Goal: Information Seeking & Learning: Learn about a topic

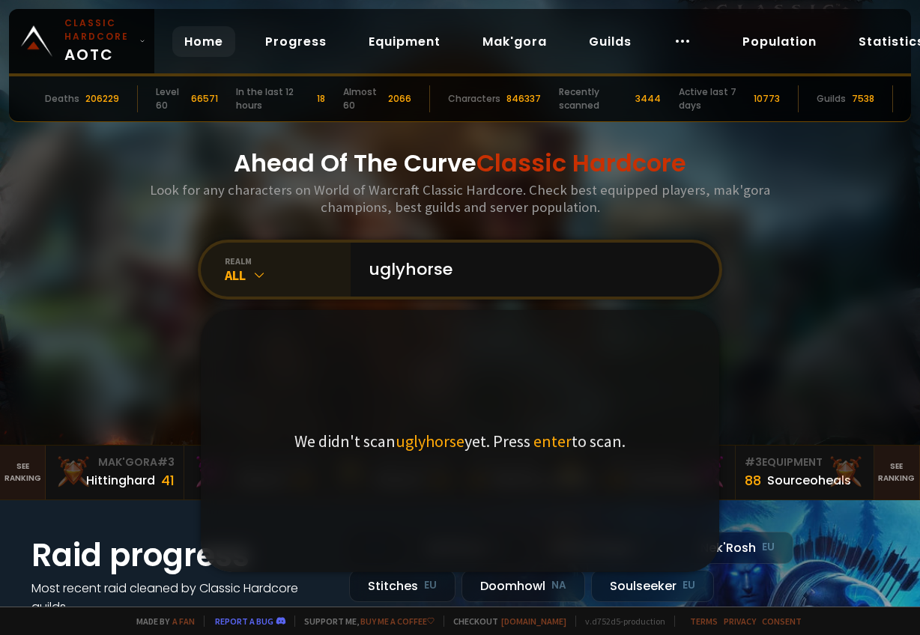
click at [225, 261] on div "realm" at bounding box center [288, 260] width 126 height 11
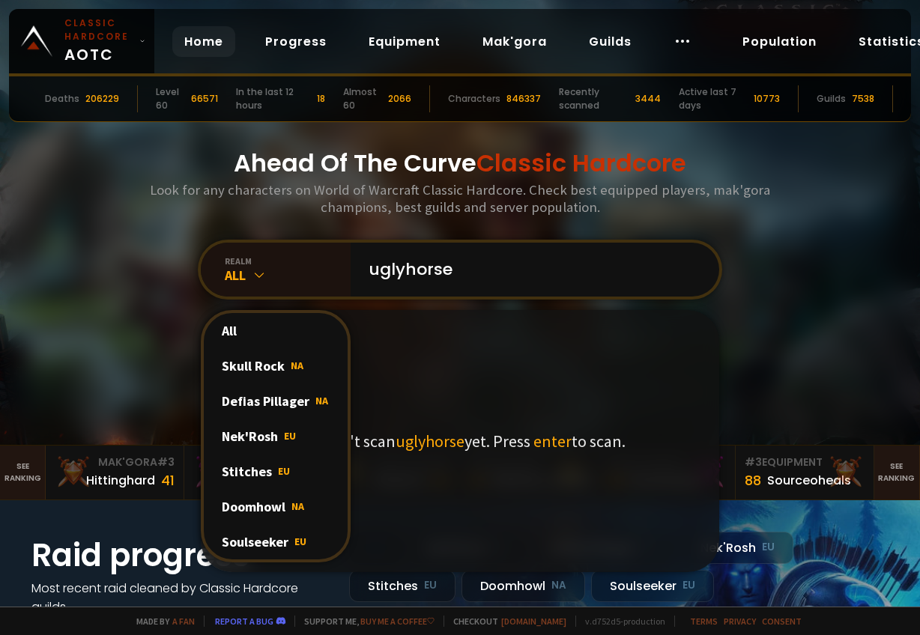
click at [292, 507] on span "NA" at bounding box center [297, 505] width 13 height 13
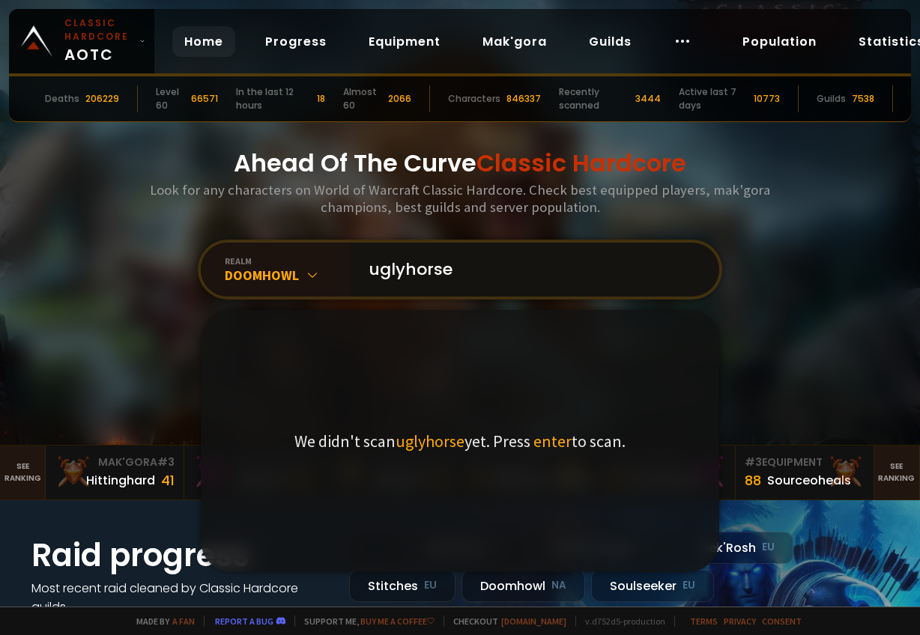
click at [489, 282] on input "uglyhorse" at bounding box center [529, 270] width 341 height 54
type input "uglycows"
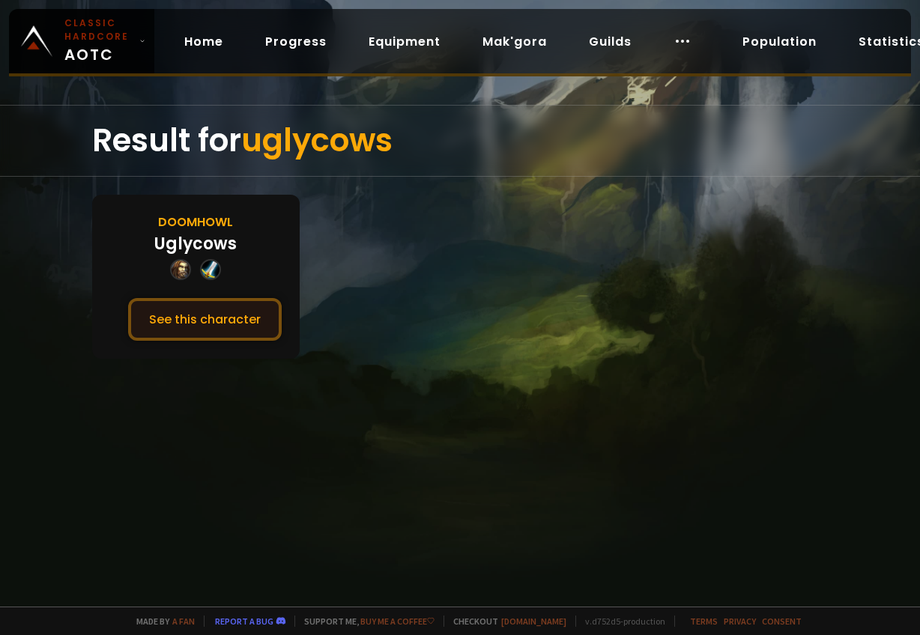
click at [219, 328] on button "See this character" at bounding box center [205, 319] width 154 height 43
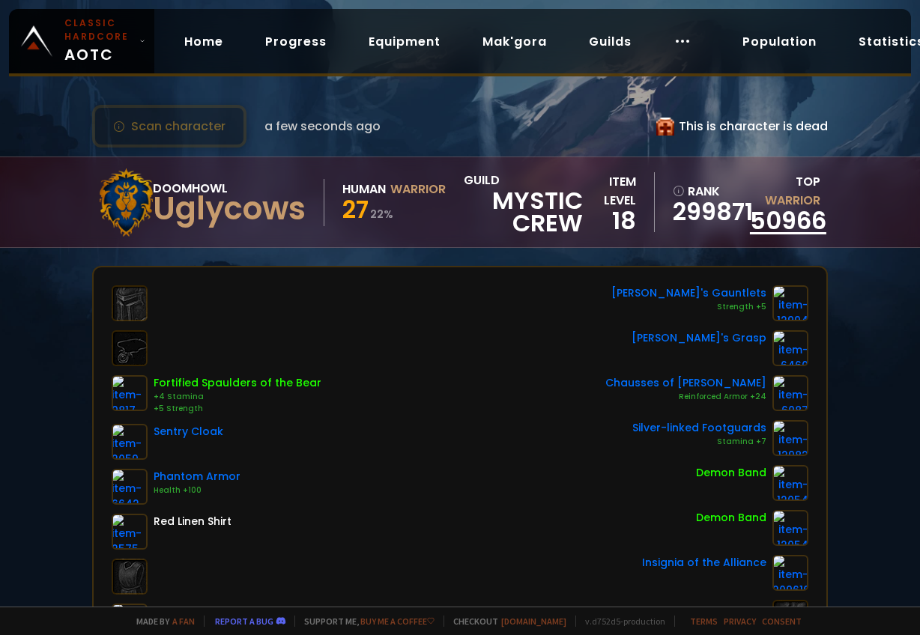
click at [798, 222] on link "50966" at bounding box center [788, 221] width 76 height 34
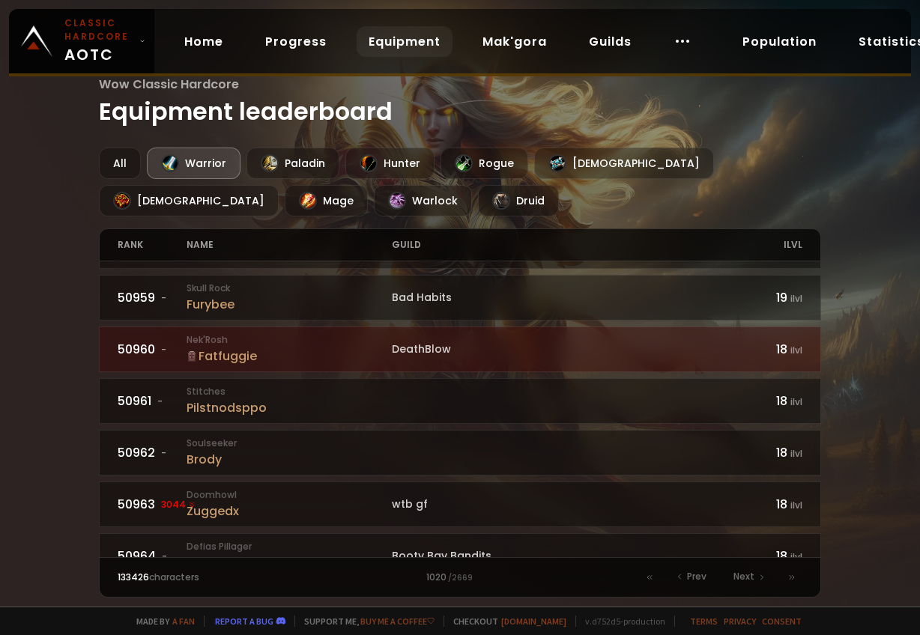
scroll to position [300, 0]
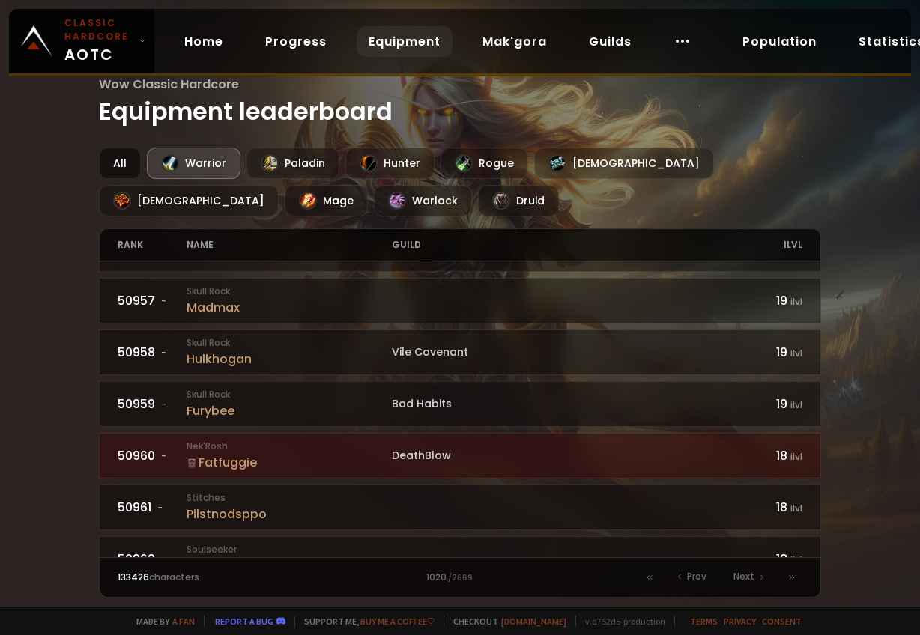
click at [130, 159] on div "All" at bounding box center [120, 163] width 42 height 31
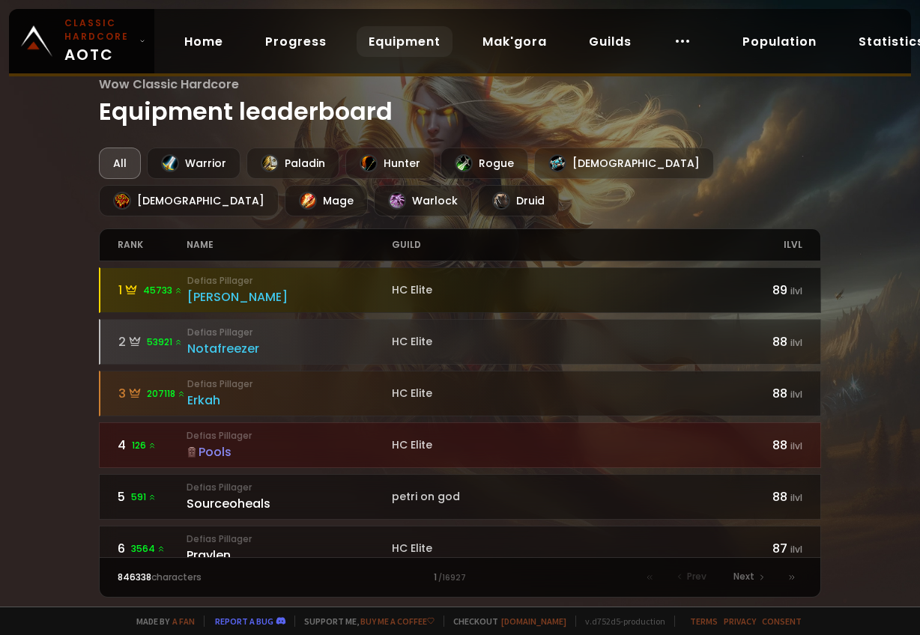
click at [206, 279] on small "Defias Pillager" at bounding box center [289, 280] width 205 height 13
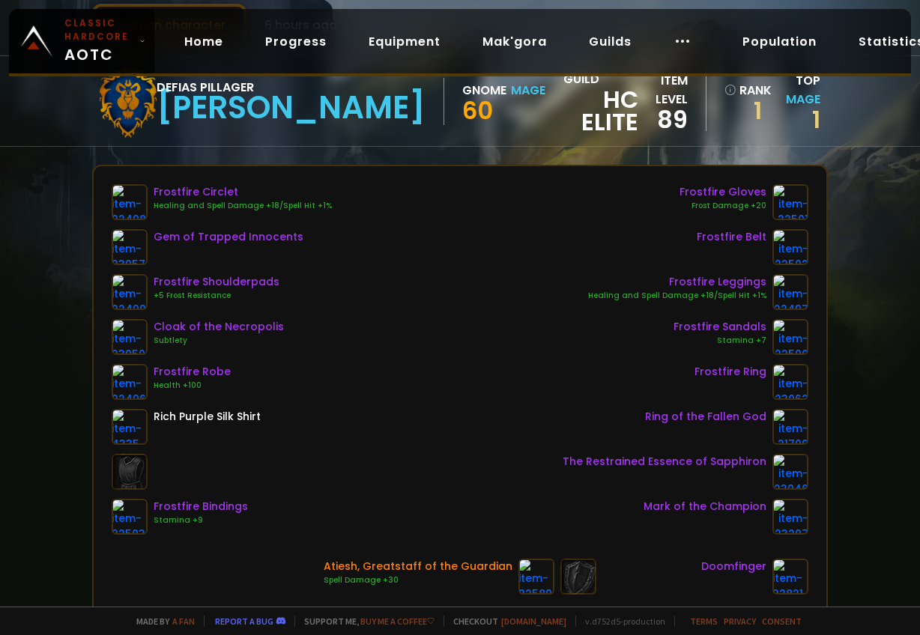
scroll to position [300, 0]
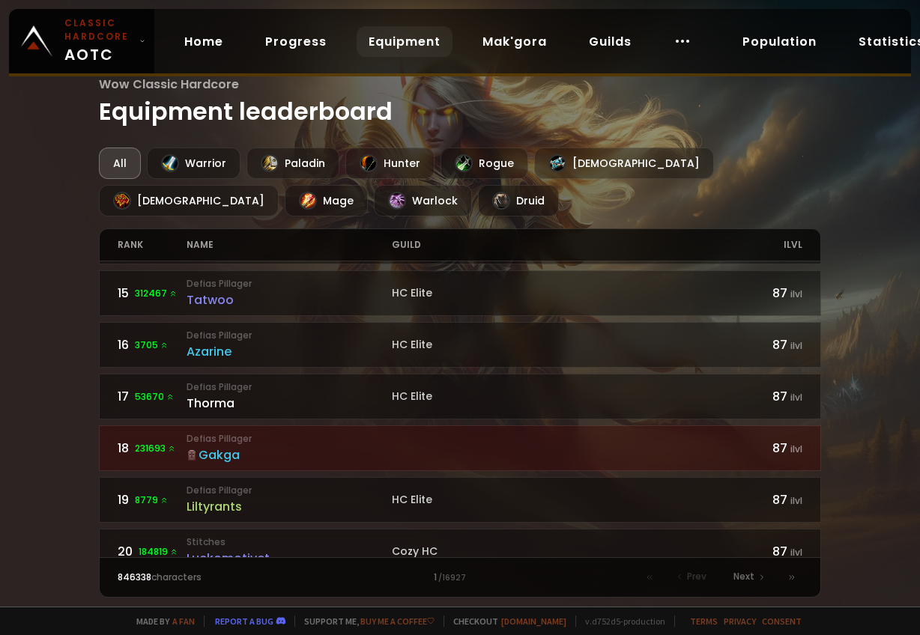
scroll to position [749, 0]
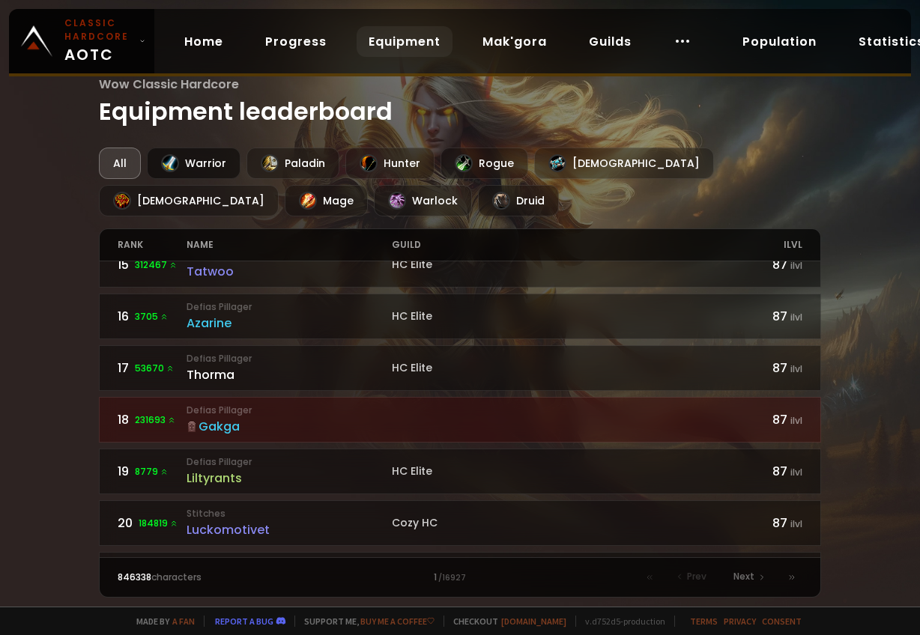
click at [174, 168] on div at bounding box center [170, 163] width 18 height 18
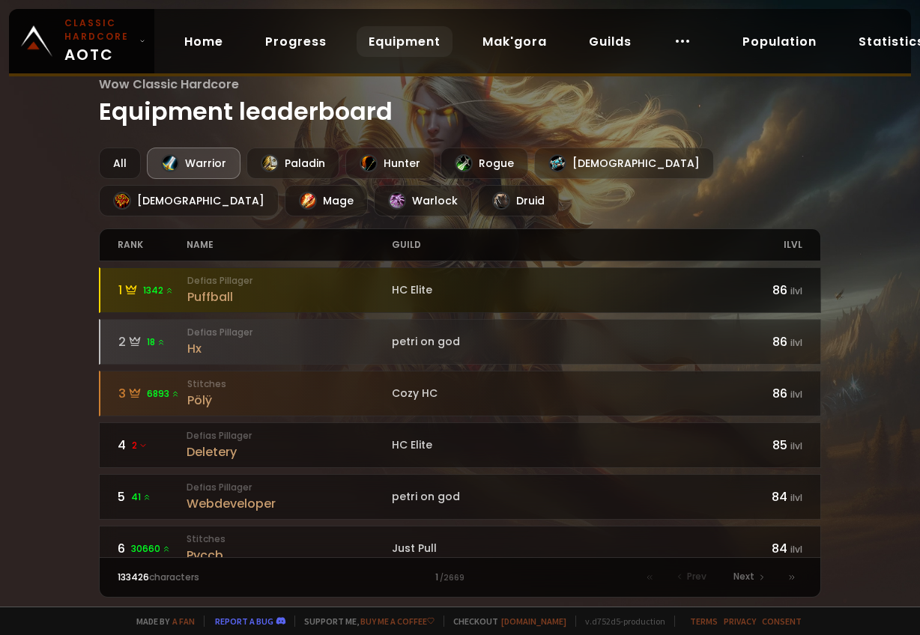
click at [219, 280] on small "Defias Pillager" at bounding box center [289, 280] width 205 height 13
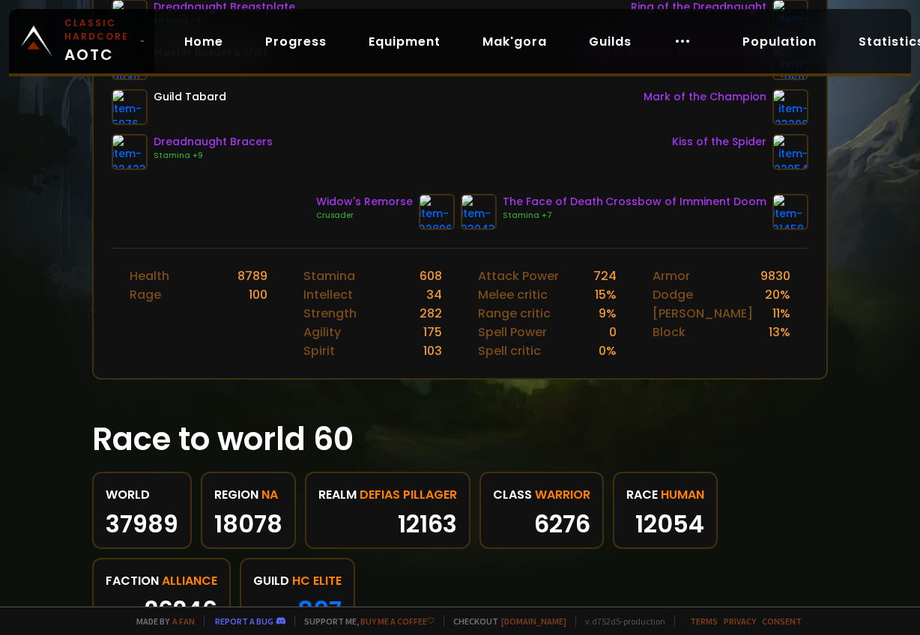
scroll to position [599, 0]
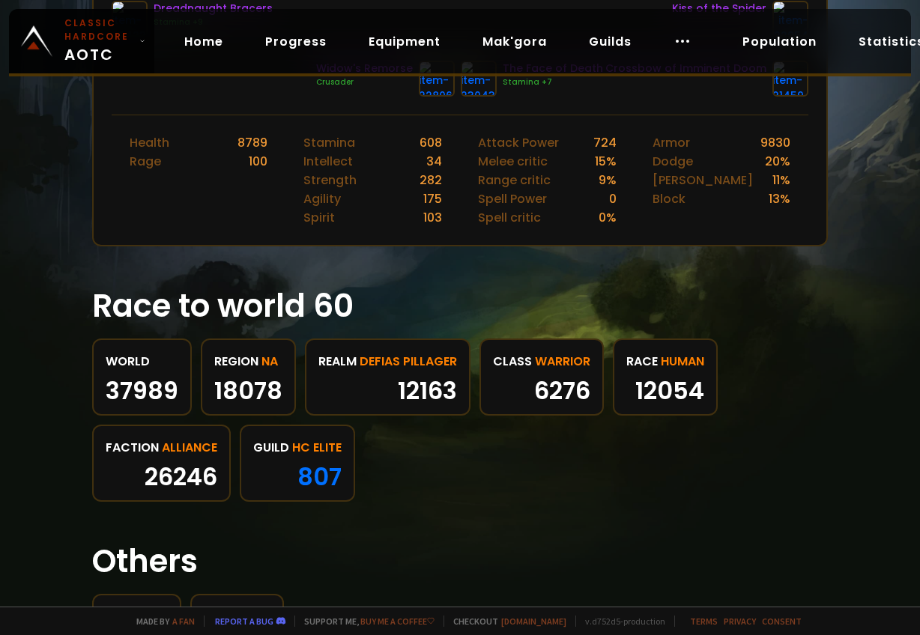
click at [161, 385] on div "37989" at bounding box center [142, 391] width 73 height 22
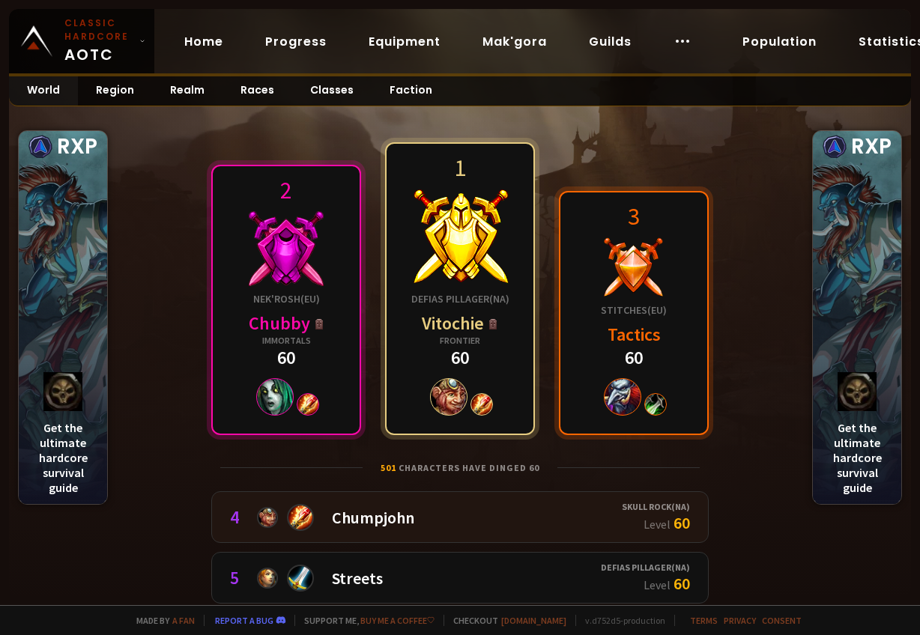
click at [391, 514] on div "Chumpjohn" at bounding box center [373, 517] width 82 height 21
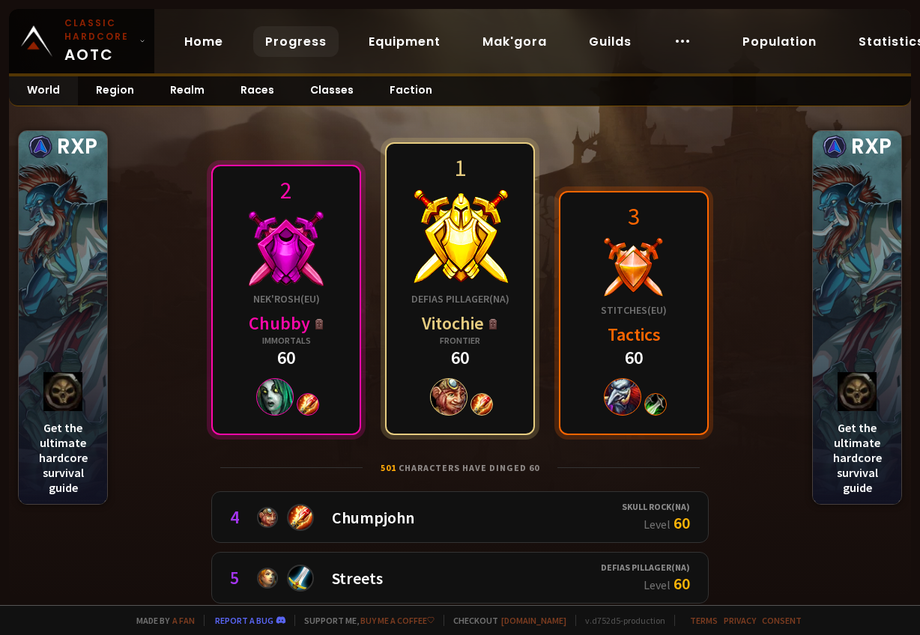
click at [297, 50] on link "Progress" at bounding box center [295, 41] width 85 height 31
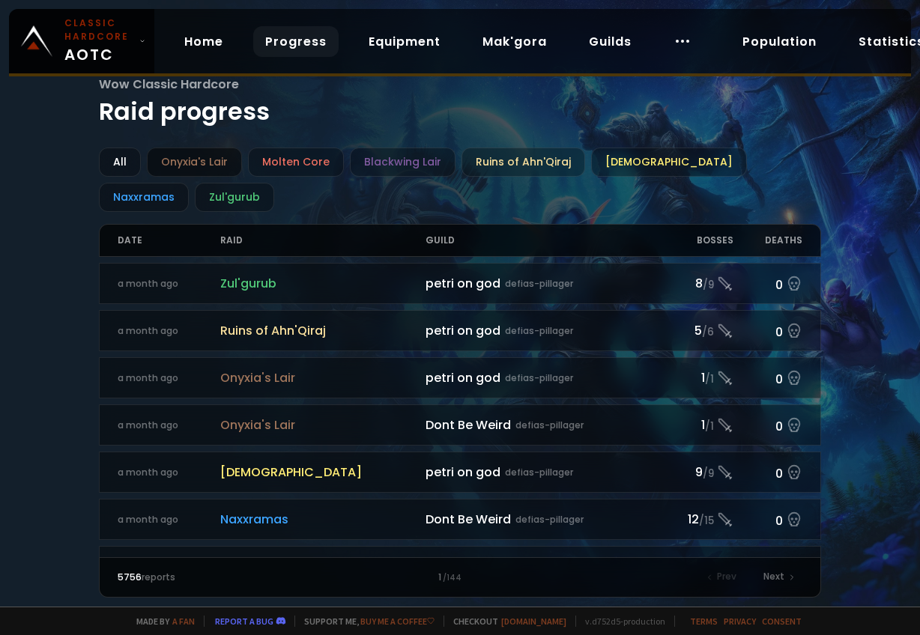
click at [219, 157] on div "Onyxia's Lair" at bounding box center [194, 162] width 95 height 29
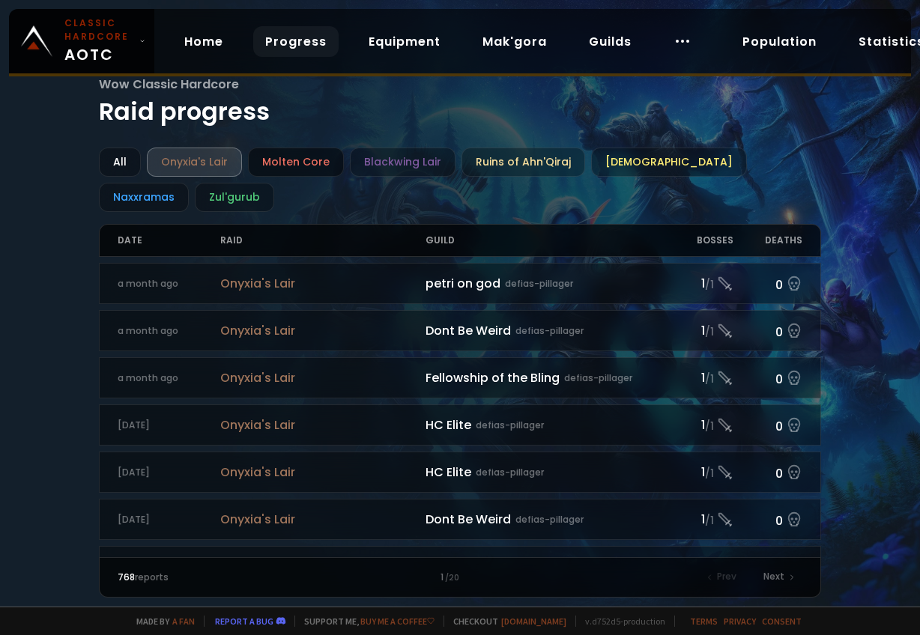
click at [288, 148] on div "Molten Core" at bounding box center [296, 162] width 96 height 29
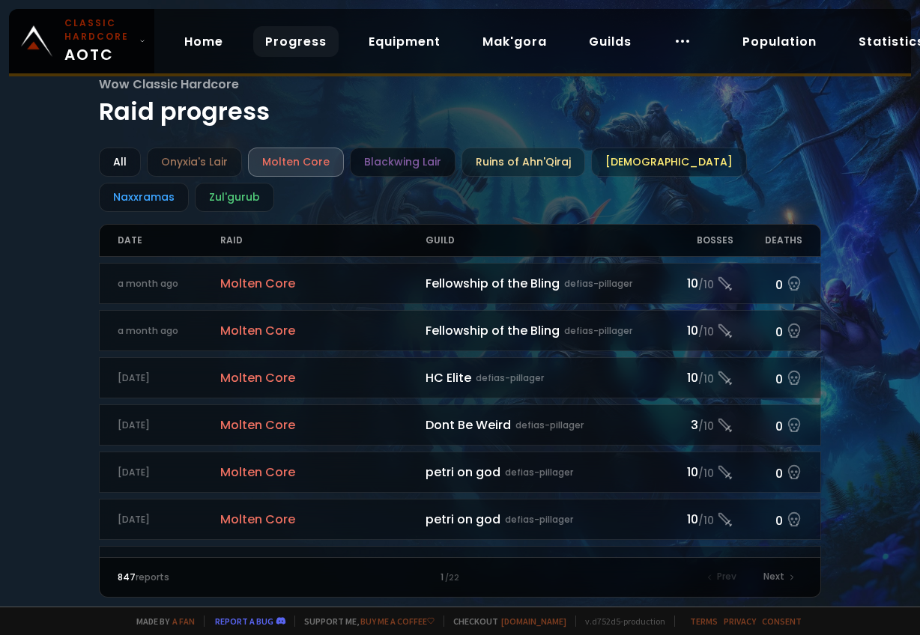
click at [383, 154] on div "Blackwing Lair" at bounding box center [403, 162] width 106 height 29
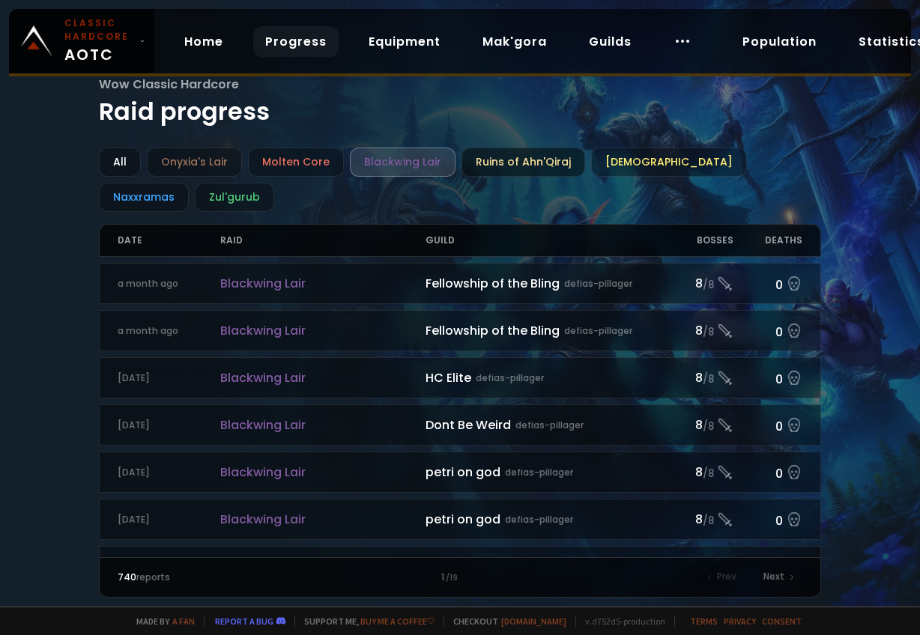
click at [499, 165] on div "Ruins of Ahn'Qiraj" at bounding box center [523, 162] width 124 height 29
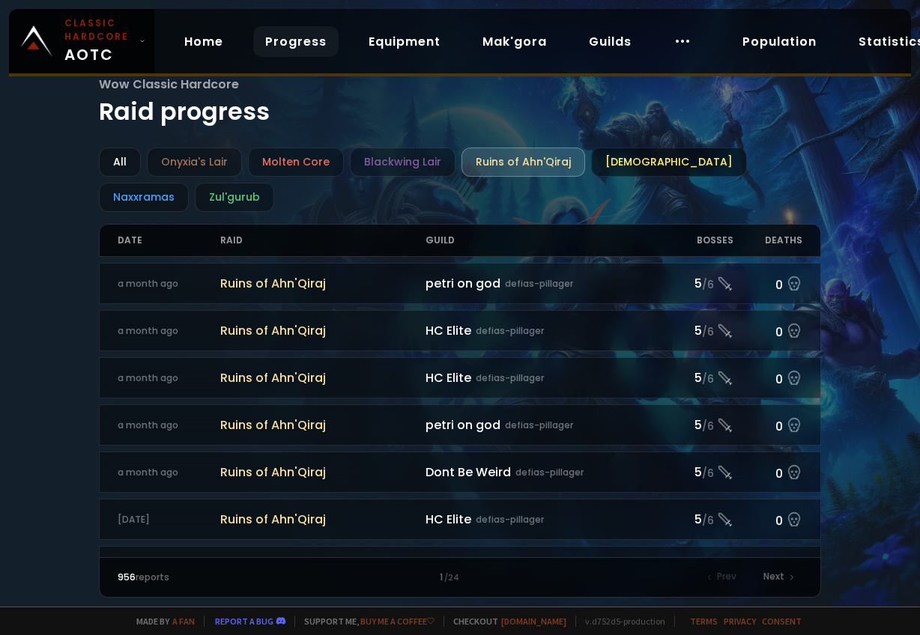
click at [656, 165] on div "[DEMOGRAPHIC_DATA]" at bounding box center [669, 162] width 156 height 29
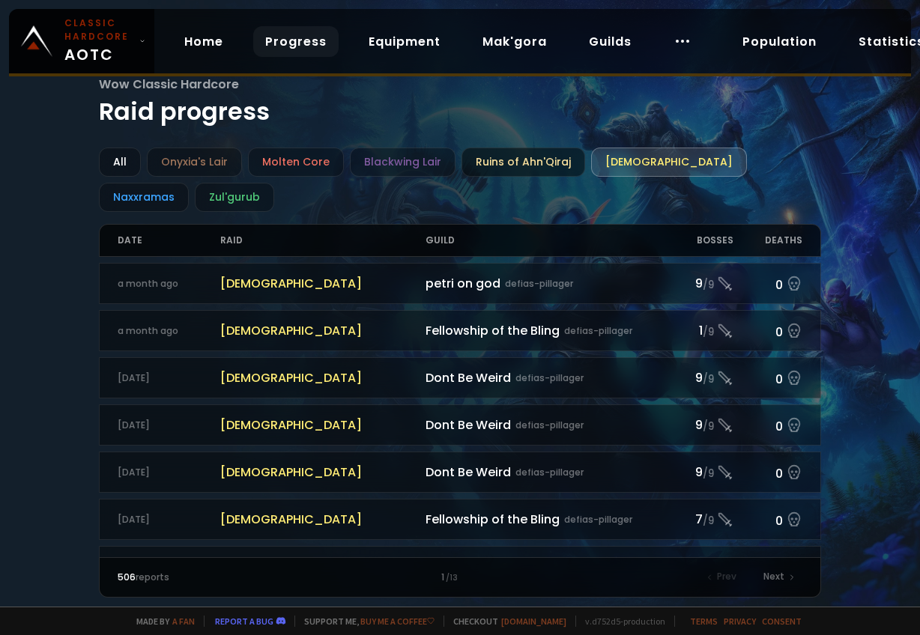
click at [517, 153] on div "Ruins of Ahn'Qiraj" at bounding box center [523, 162] width 124 height 29
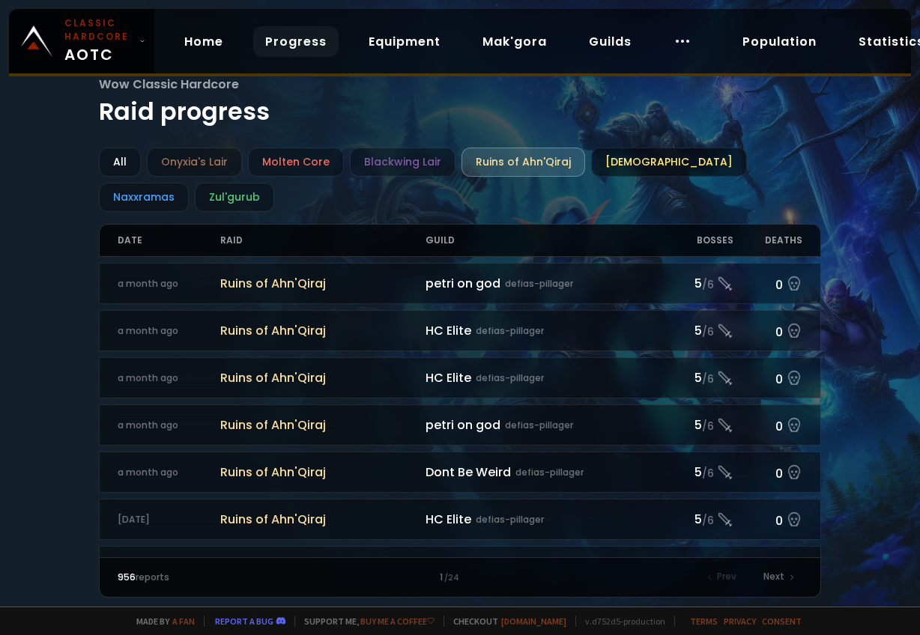
click at [658, 171] on div "[DEMOGRAPHIC_DATA]" at bounding box center [669, 162] width 156 height 29
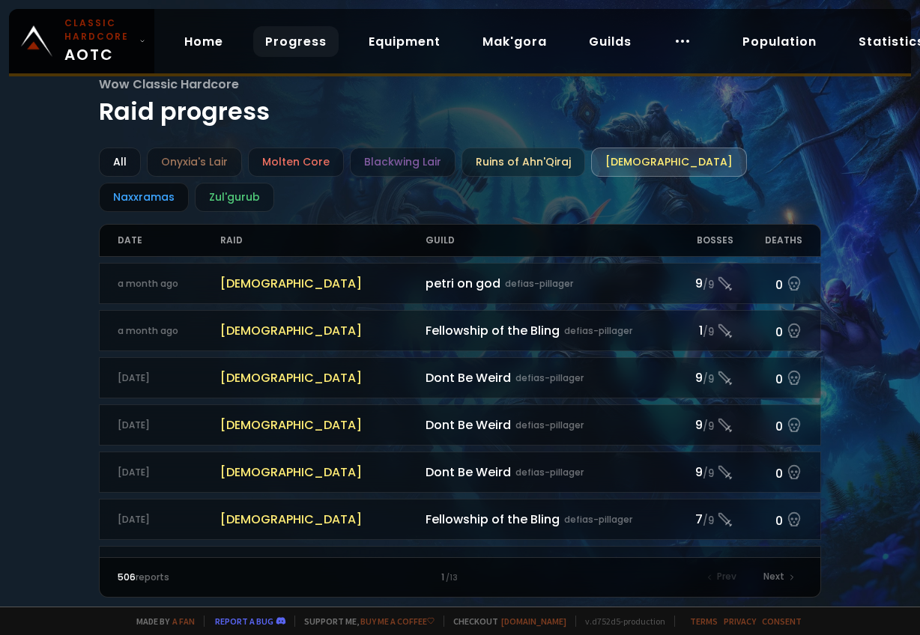
drag, startPoint x: 750, startPoint y: 150, endPoint x: 753, endPoint y: 160, distance: 10.2
click at [189, 183] on div "Naxxramas" at bounding box center [144, 197] width 90 height 29
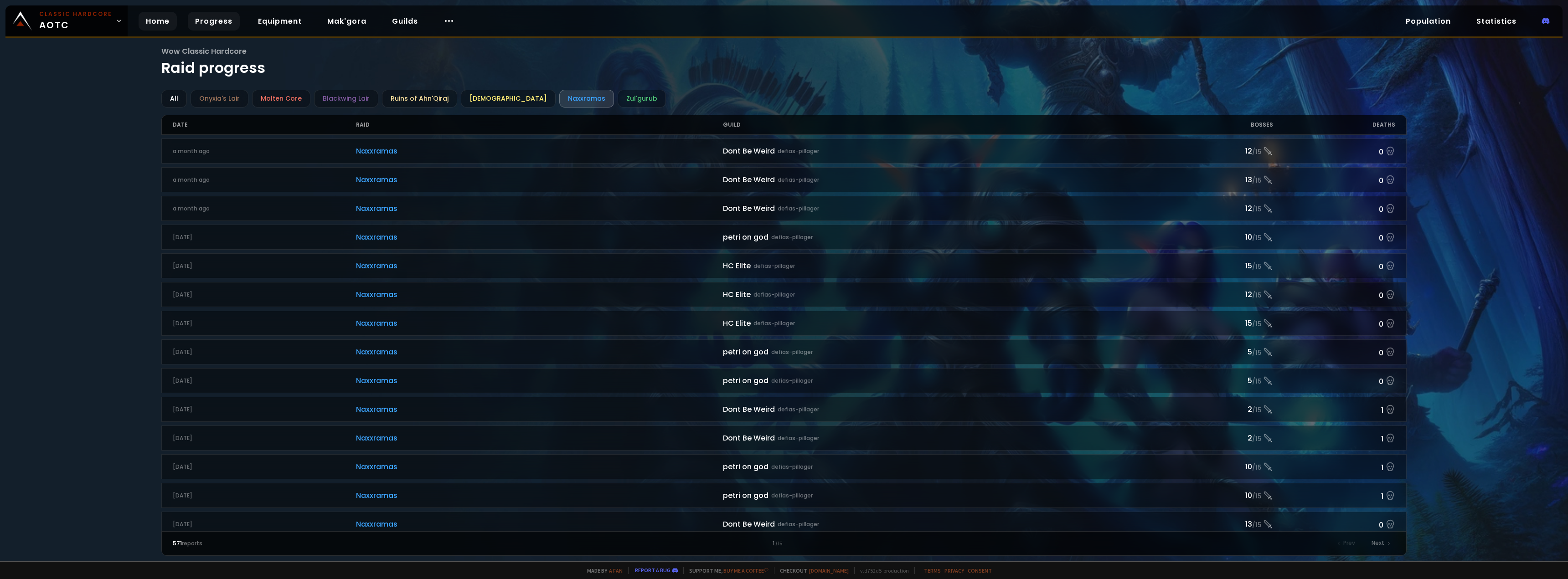
click at [165, 21] on link "Home" at bounding box center [158, 21] width 38 height 19
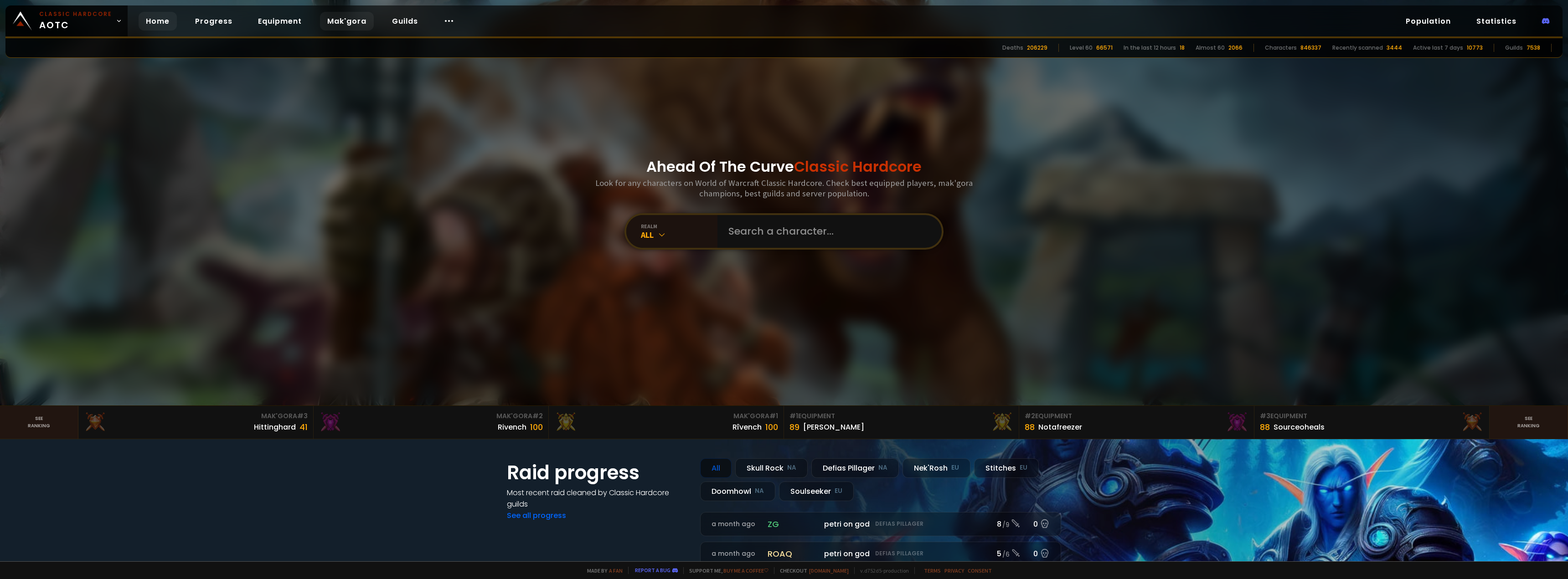
click at [354, 24] on link "Mak'gora" at bounding box center [347, 21] width 54 height 19
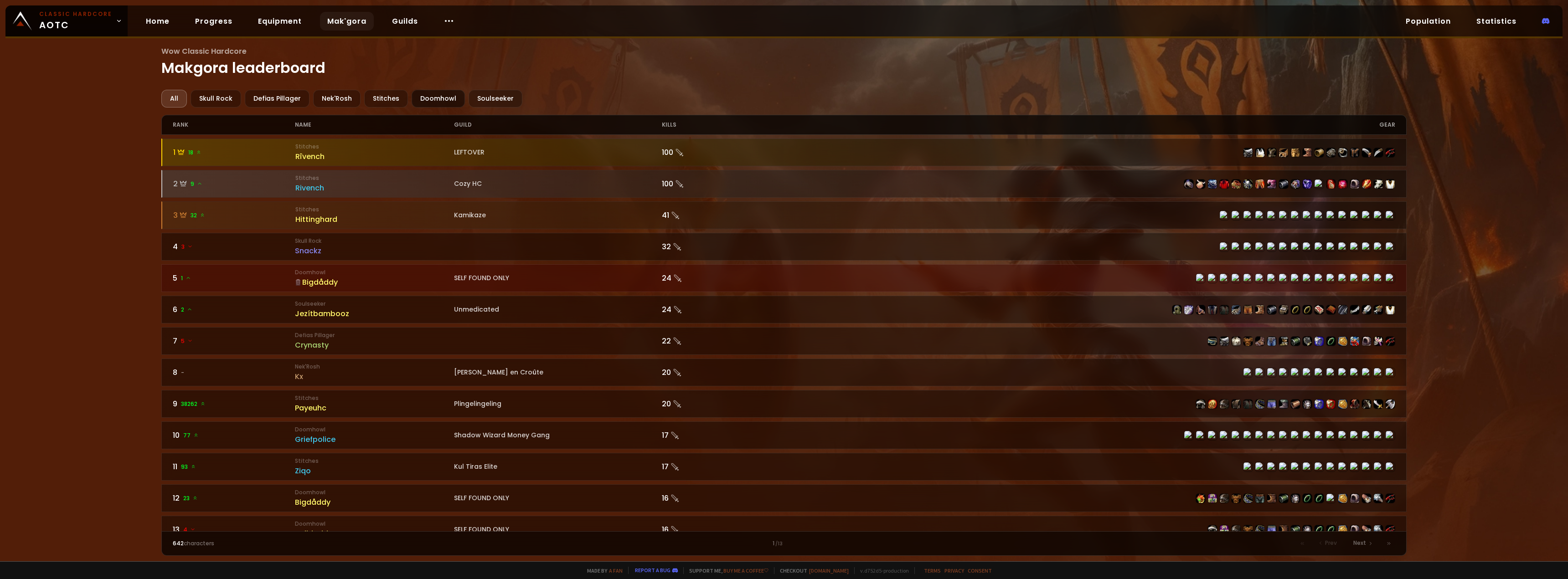
click at [437, 99] on div "Doomhowl" at bounding box center [438, 99] width 54 height 18
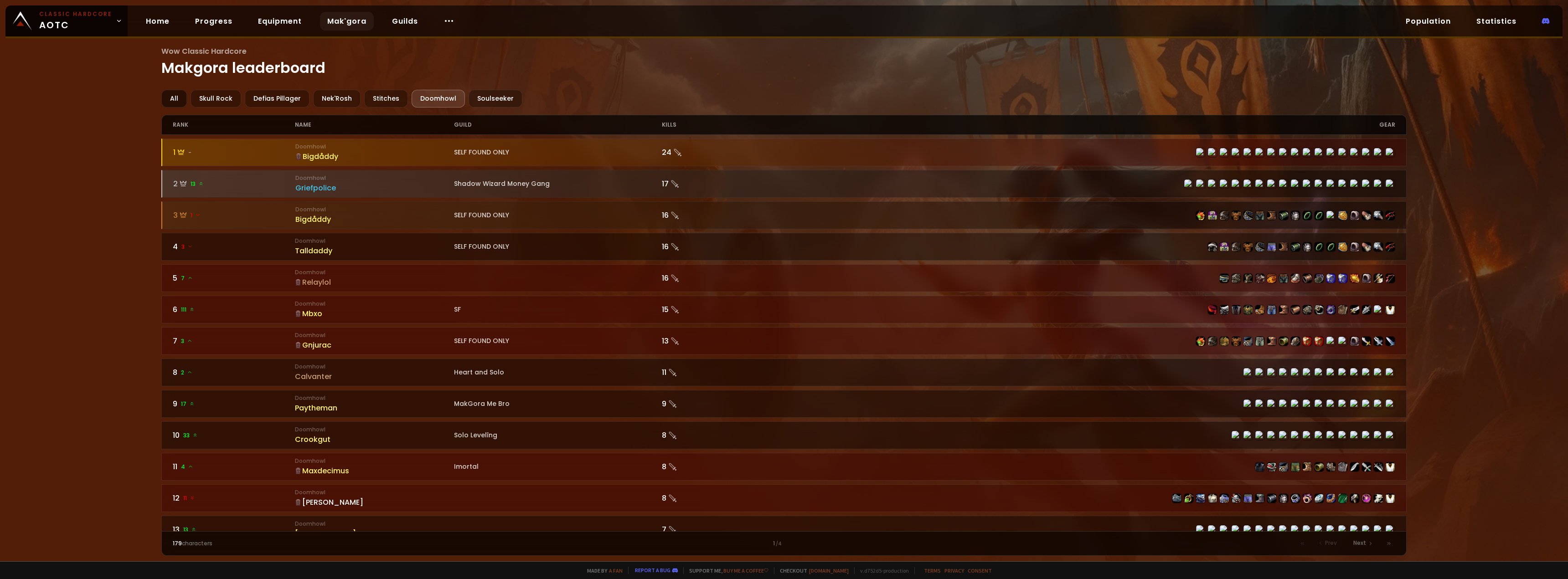
click at [175, 98] on div "All" at bounding box center [174, 99] width 26 height 18
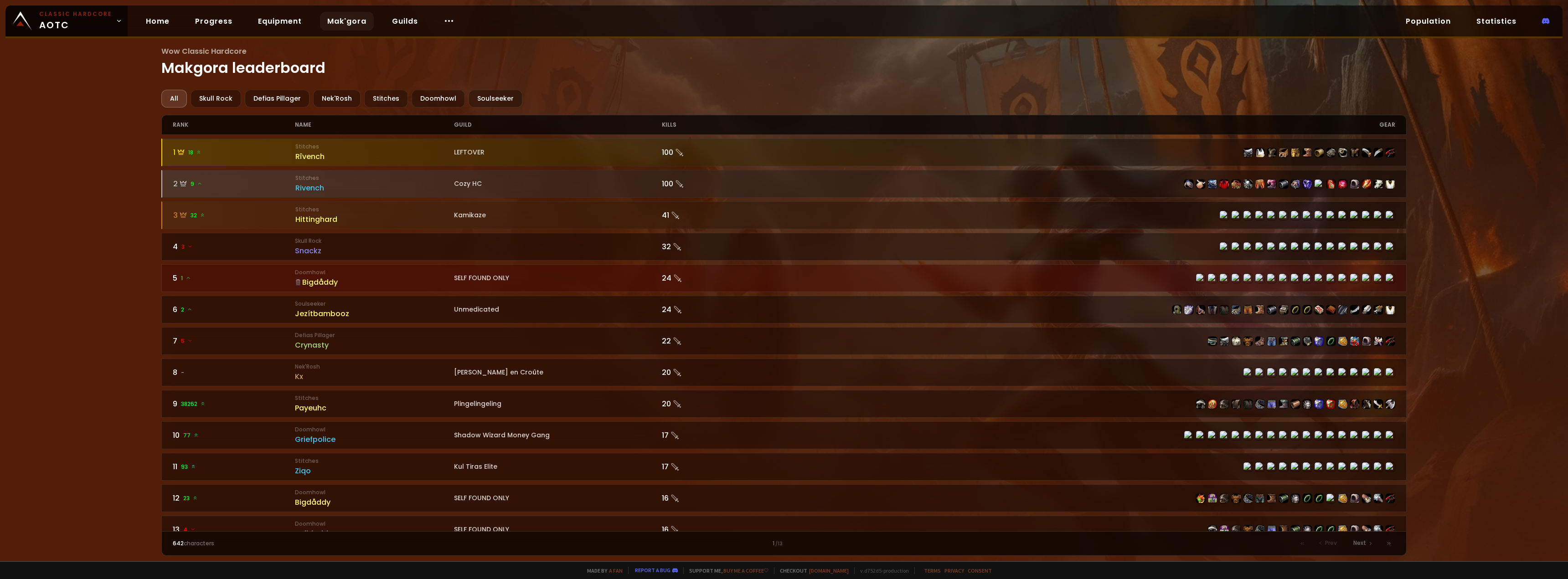
click at [459, 92] on div "All Skull Rock Defias Pillager Nek'Rosh Stitches Doomhowl Soulseeker" at bounding box center [784, 99] width 1246 height 18
click at [475, 94] on div "Soulseeker" at bounding box center [495, 99] width 54 height 18
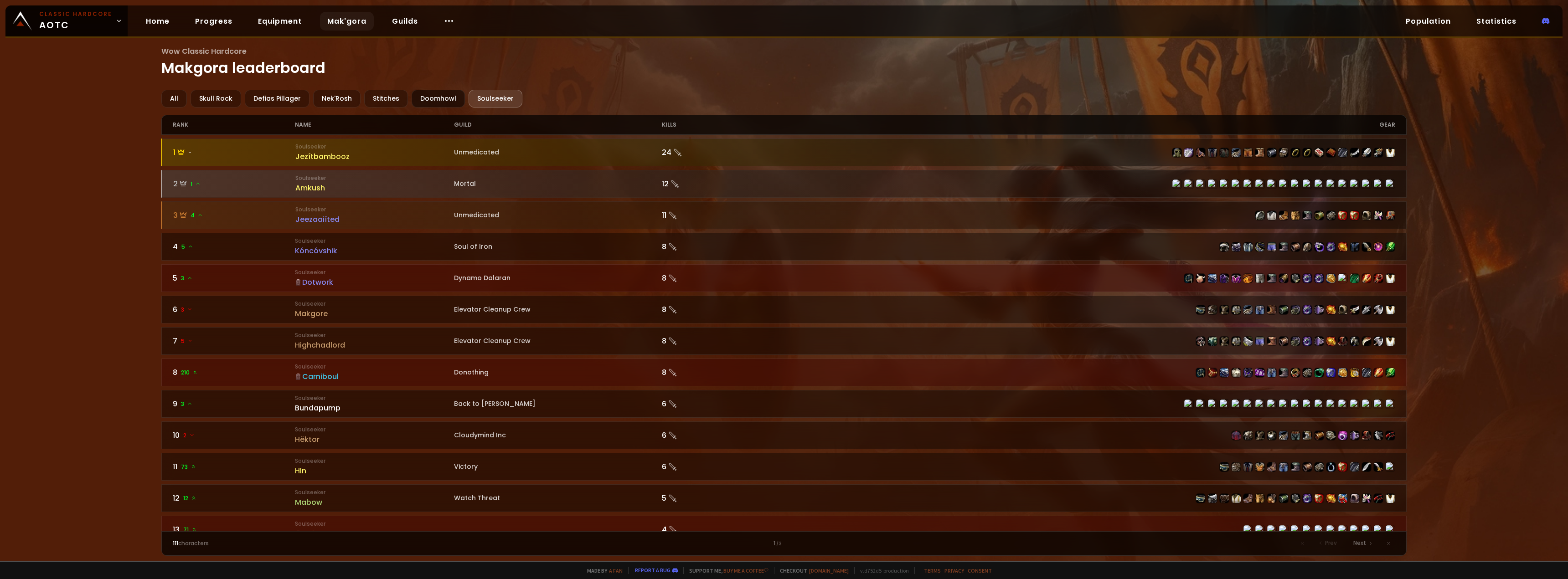
click at [418, 97] on div "Doomhowl" at bounding box center [438, 99] width 54 height 18
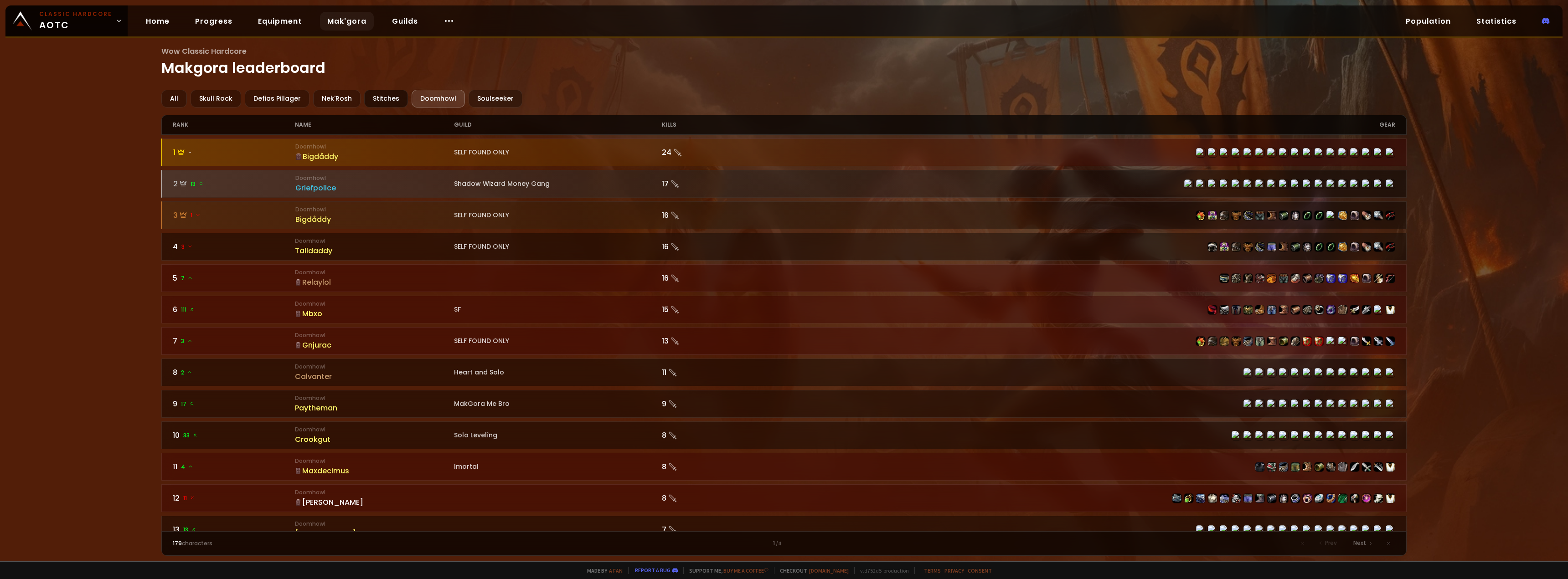
click at [379, 104] on div "Stitches" at bounding box center [386, 99] width 44 height 18
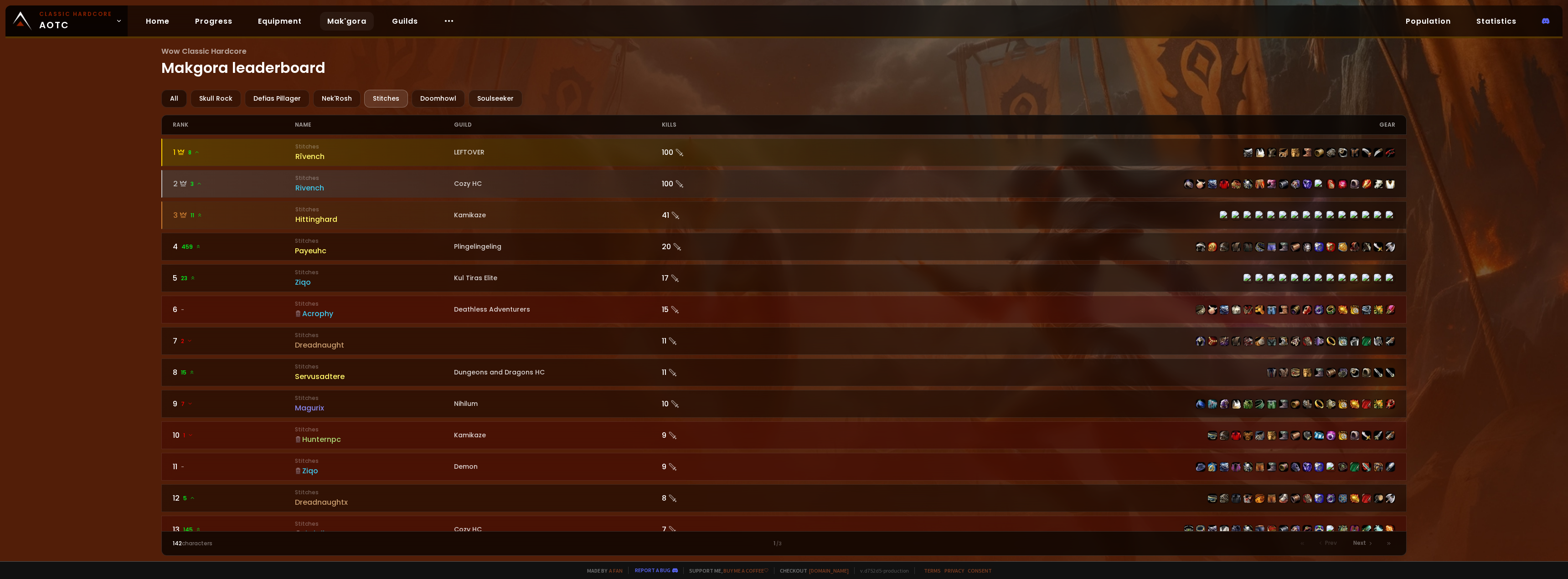
click at [185, 98] on div "All" at bounding box center [174, 99] width 26 height 18
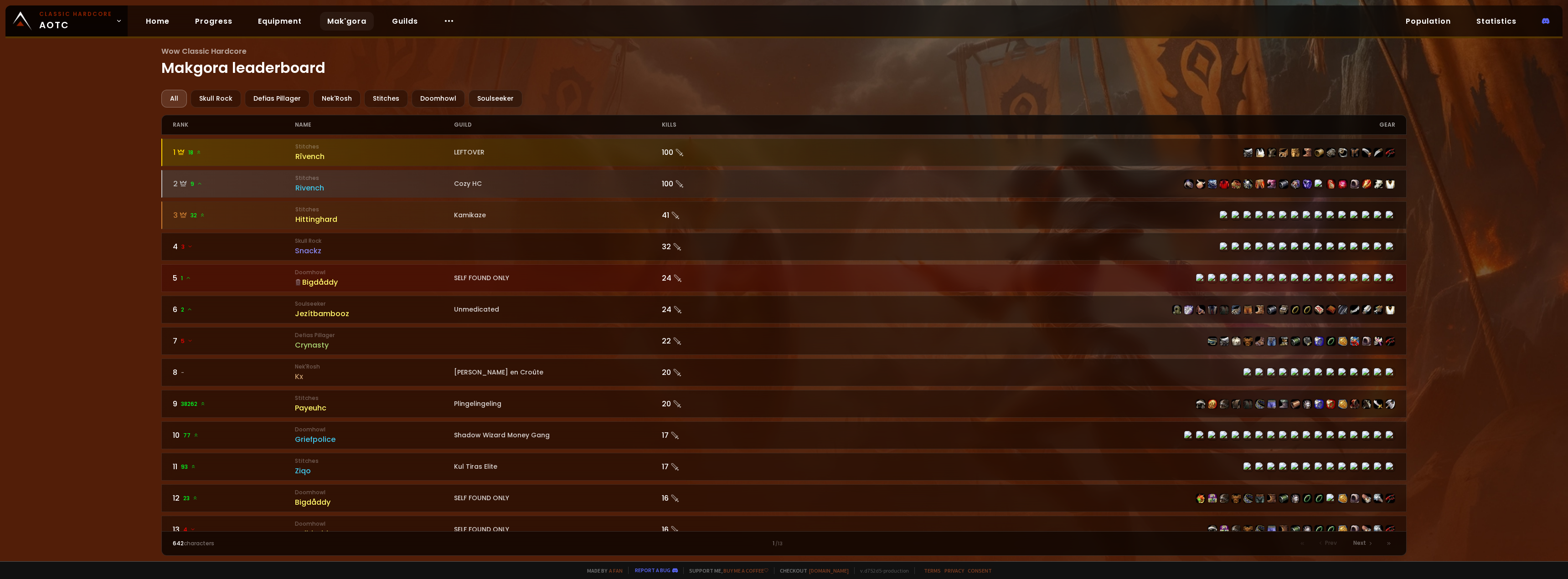
drag, startPoint x: 299, startPoint y: 31, endPoint x: 304, endPoint y: 32, distance: 5.1
click at [302, 32] on div "Home Progress Equipment Mak'gora Guilds" at bounding box center [300, 21] width 345 height 30
click at [385, 24] on link "Guilds" at bounding box center [405, 21] width 41 height 19
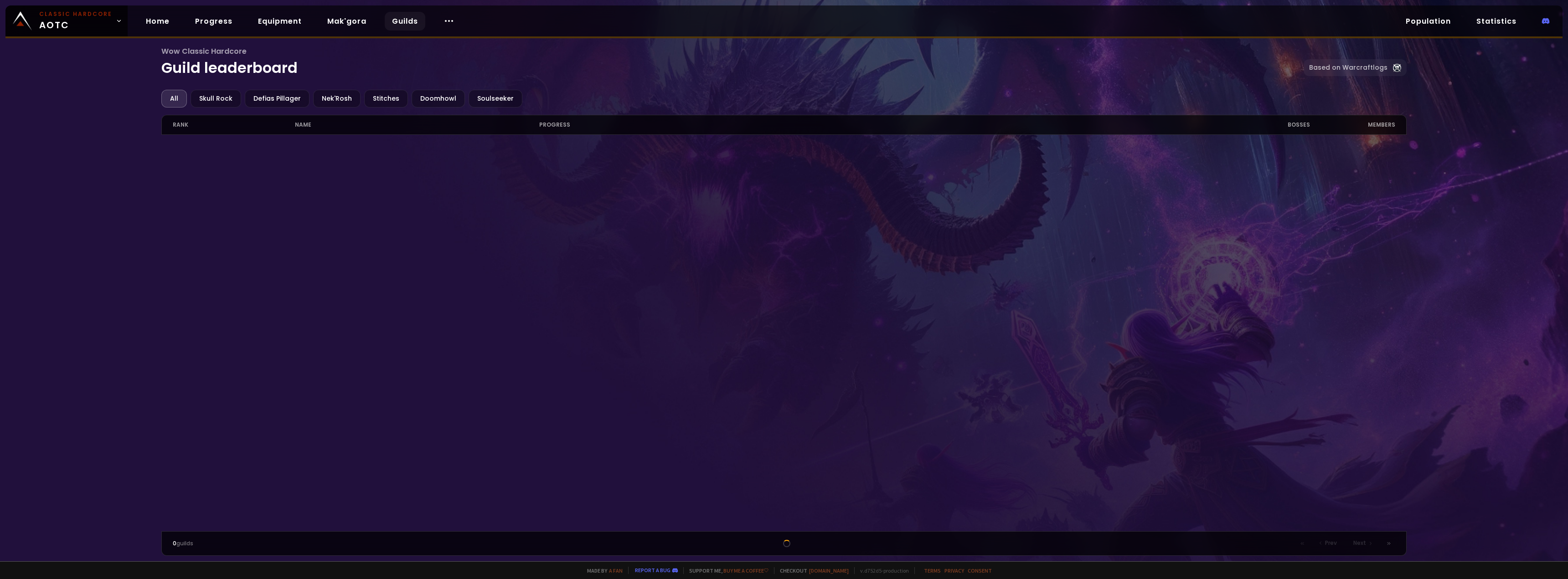
click at [386, 23] on link "Guilds" at bounding box center [405, 21] width 41 height 19
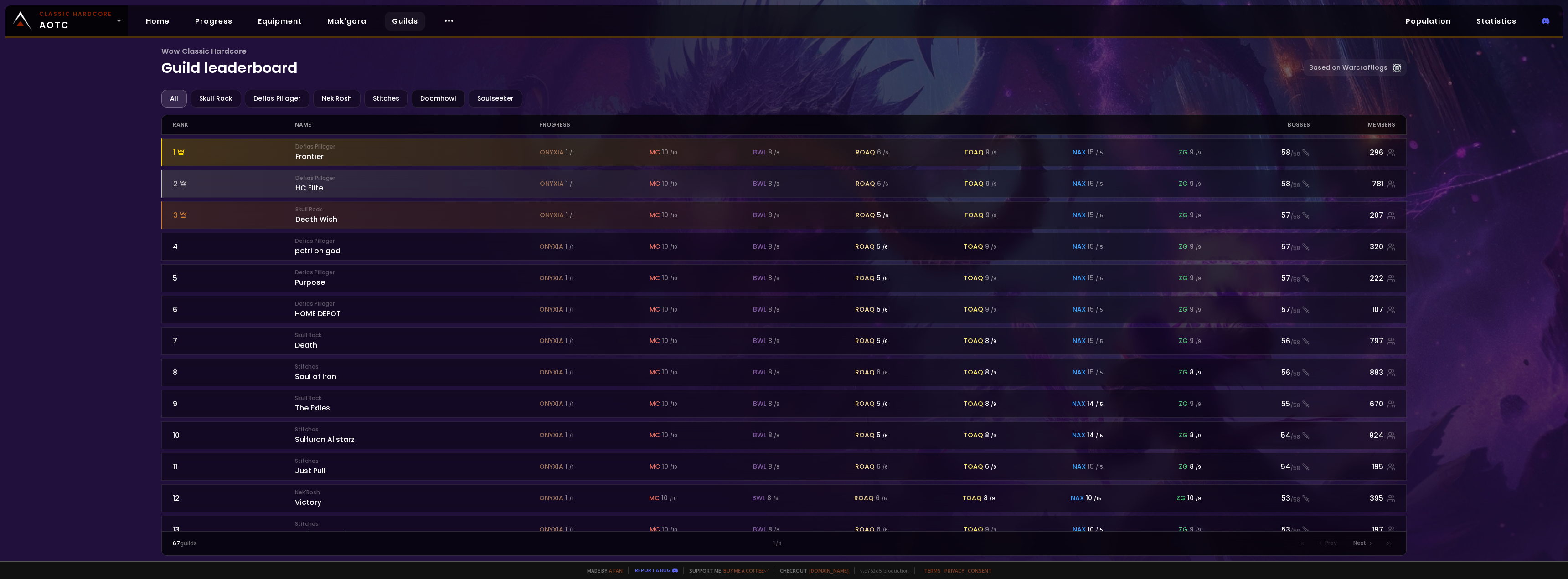
click at [427, 97] on div "Doomhowl" at bounding box center [438, 99] width 54 height 18
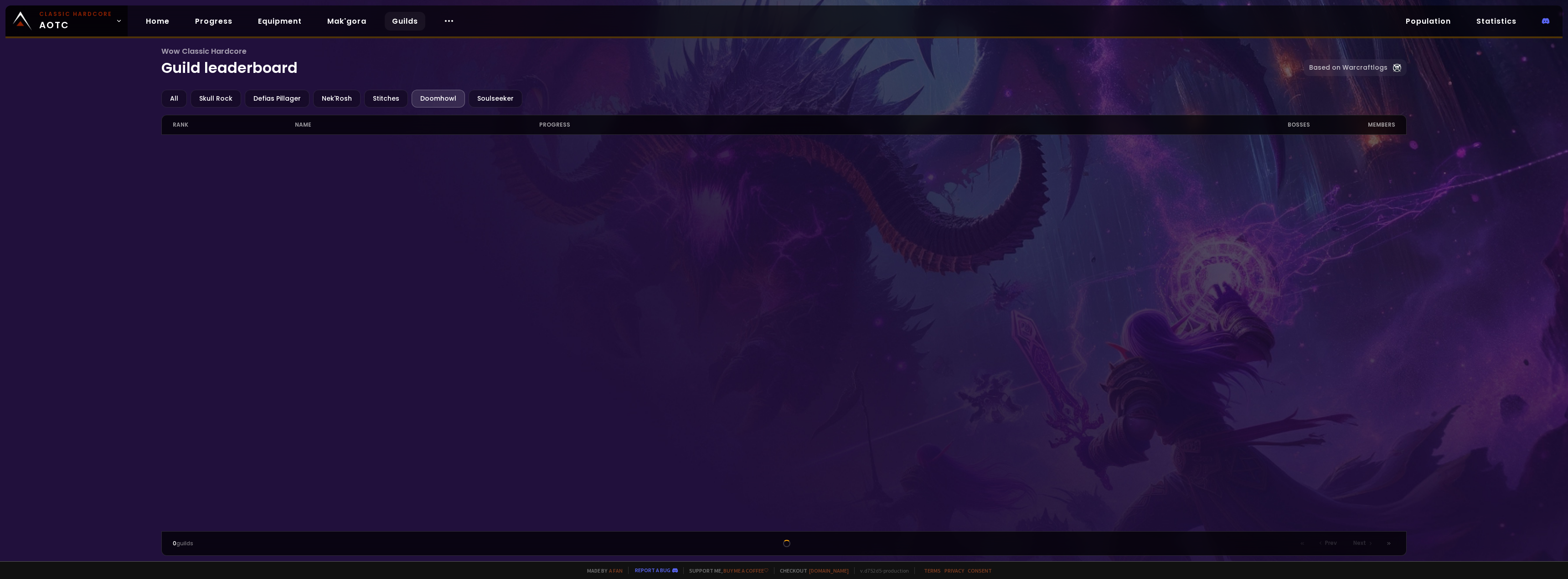
click at [427, 99] on div "Doomhowl" at bounding box center [438, 99] width 54 height 18
click at [473, 99] on div "Soulseeker" at bounding box center [495, 99] width 54 height 18
drag, startPoint x: 243, startPoint y: 15, endPoint x: 224, endPoint y: 21, distance: 19.9
click at [239, 18] on div "Home Progress Equipment Mak'gora Guilds" at bounding box center [300, 21] width 345 height 30
click at [224, 21] on link "Progress" at bounding box center [214, 21] width 52 height 19
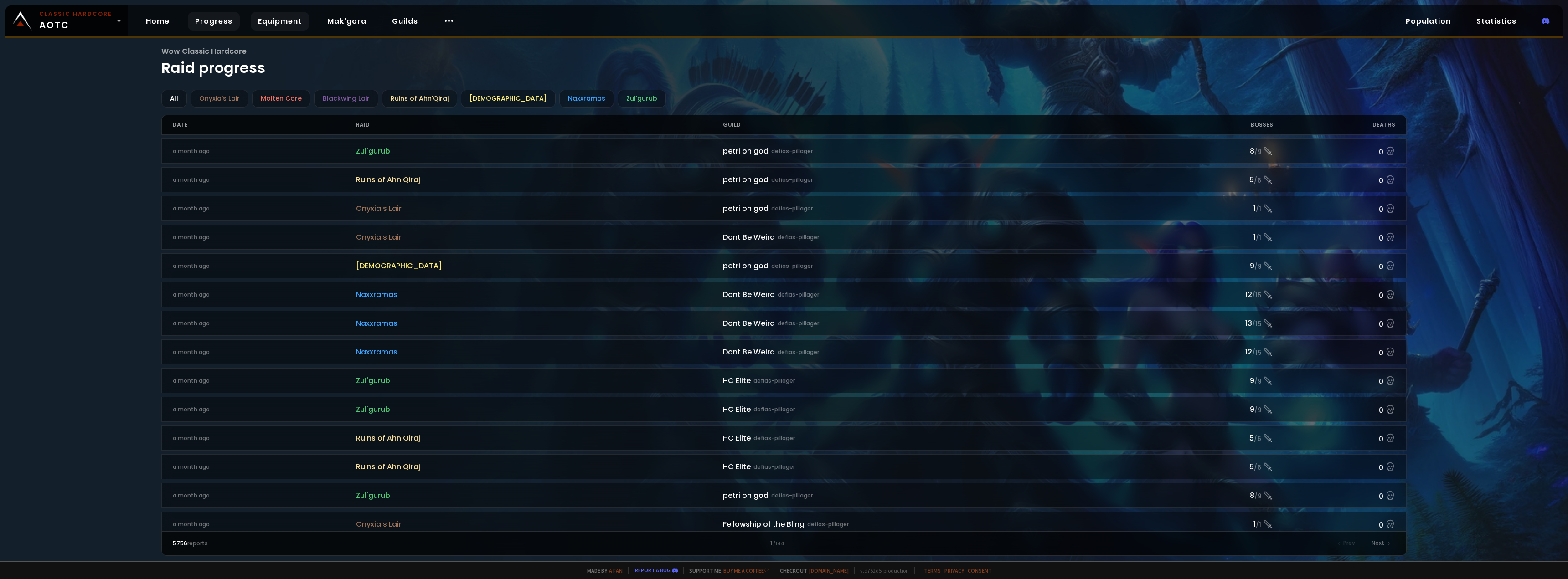
drag, startPoint x: 295, startPoint y: 27, endPoint x: 180, endPoint y: 26, distance: 115.0
click at [295, 28] on link "Equipment" at bounding box center [280, 21] width 58 height 19
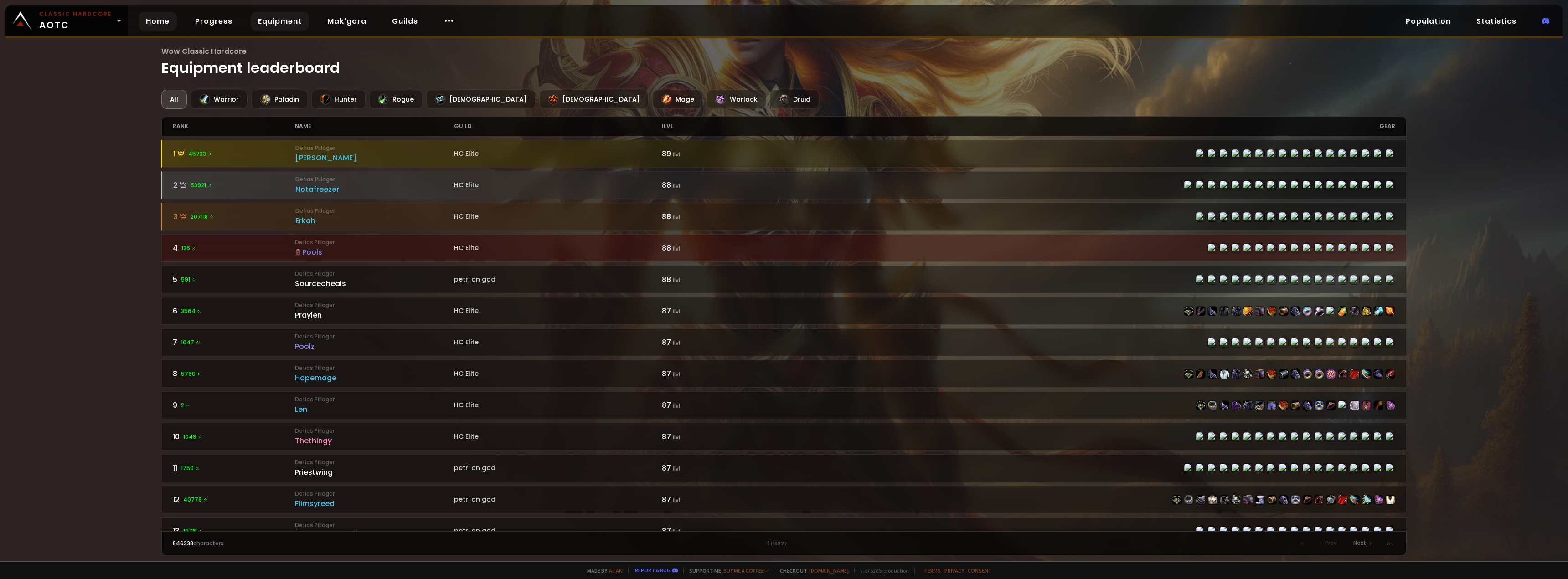
click at [161, 26] on link "Home" at bounding box center [158, 21] width 38 height 19
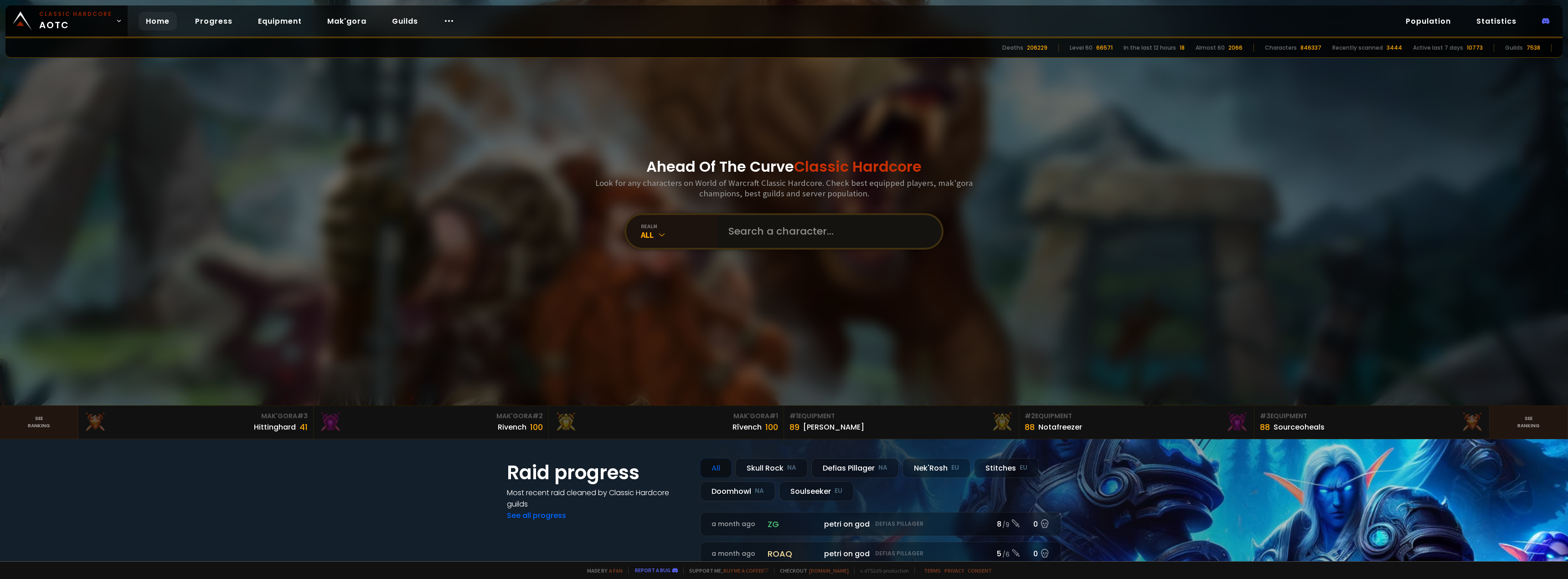
click at [559, 227] on input "text" at bounding box center [827, 231] width 208 height 33
click at [559, 229] on div "All" at bounding box center [679, 234] width 77 height 10
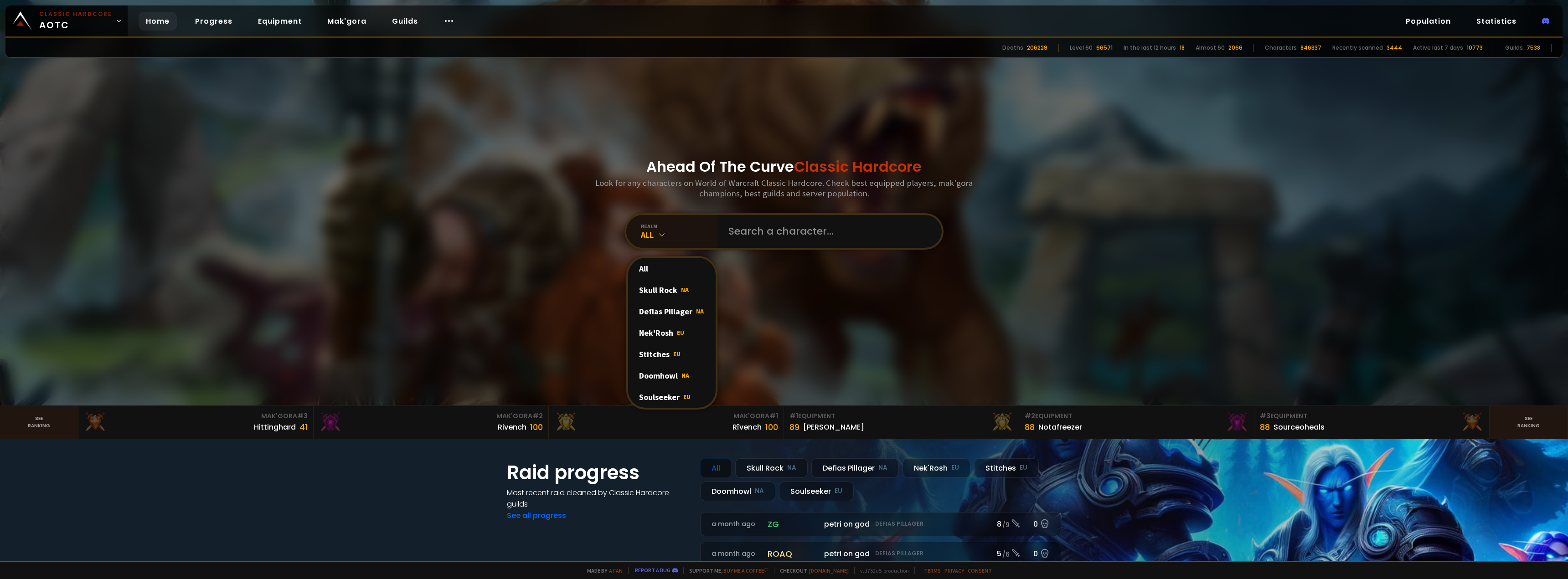
click at [559, 366] on div "Doomhowl NA" at bounding box center [672, 375] width 88 height 21
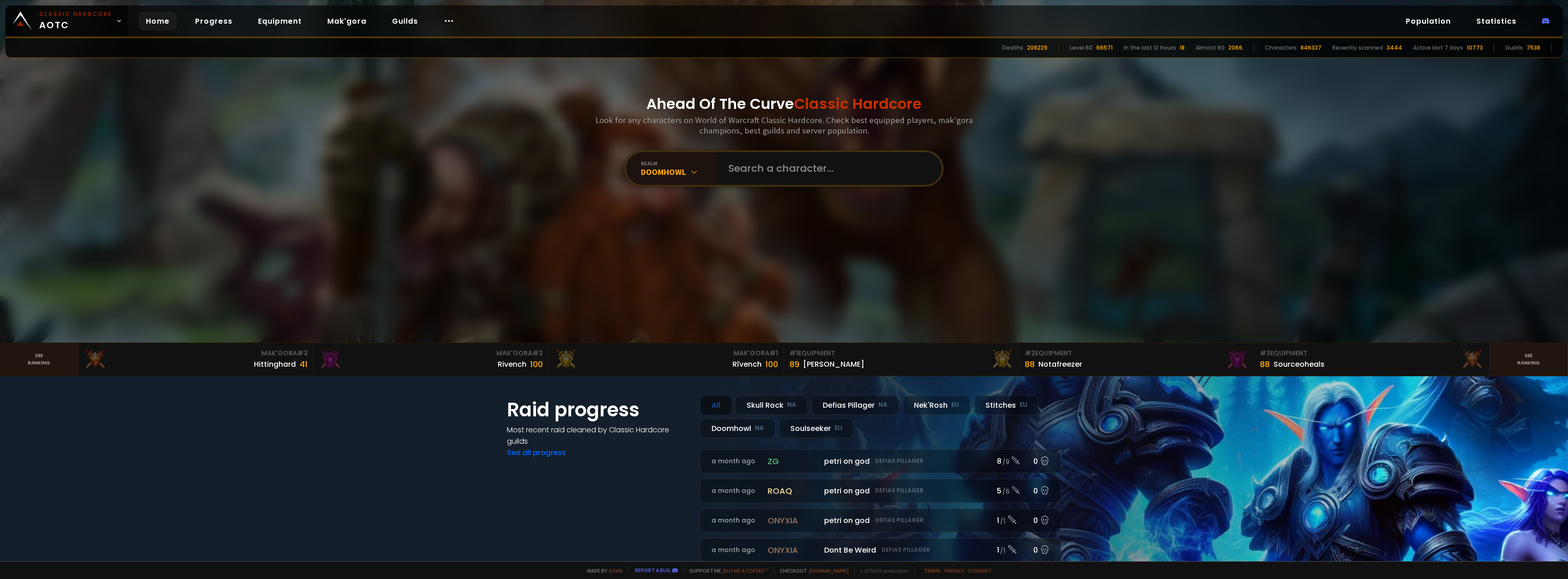
scroll to position [46, 0]
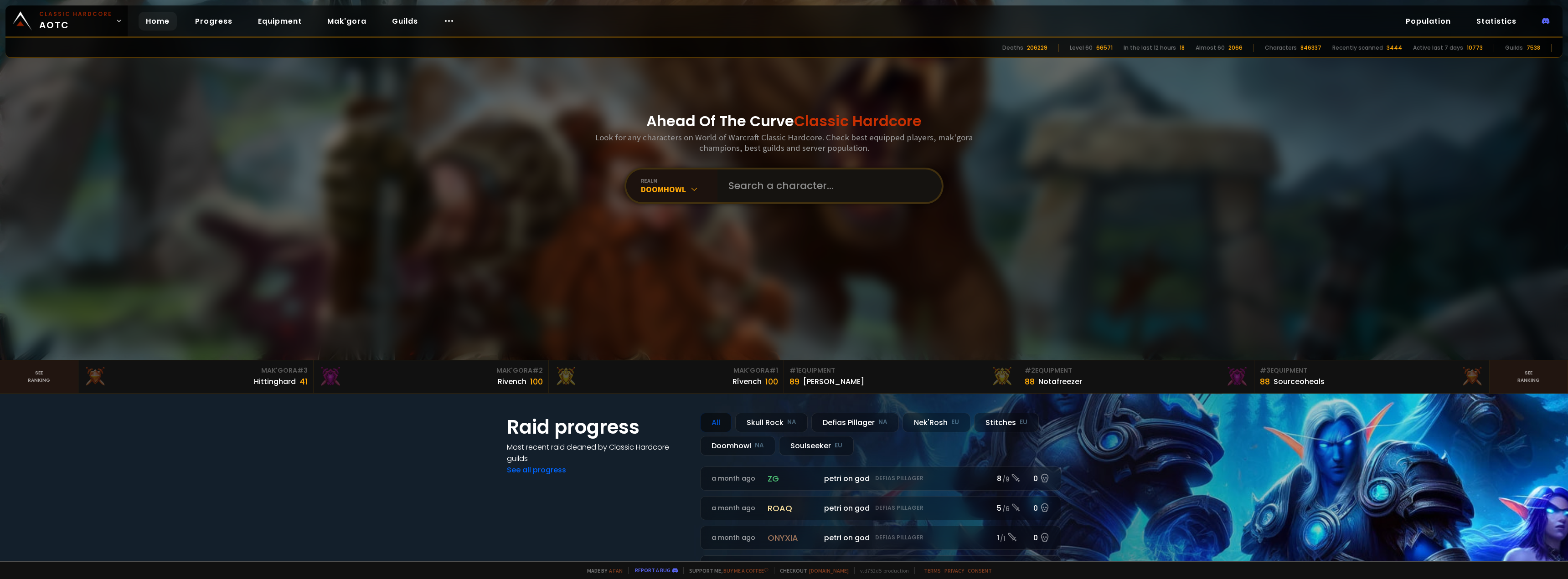
click at [559, 196] on input "text" at bounding box center [827, 186] width 208 height 33
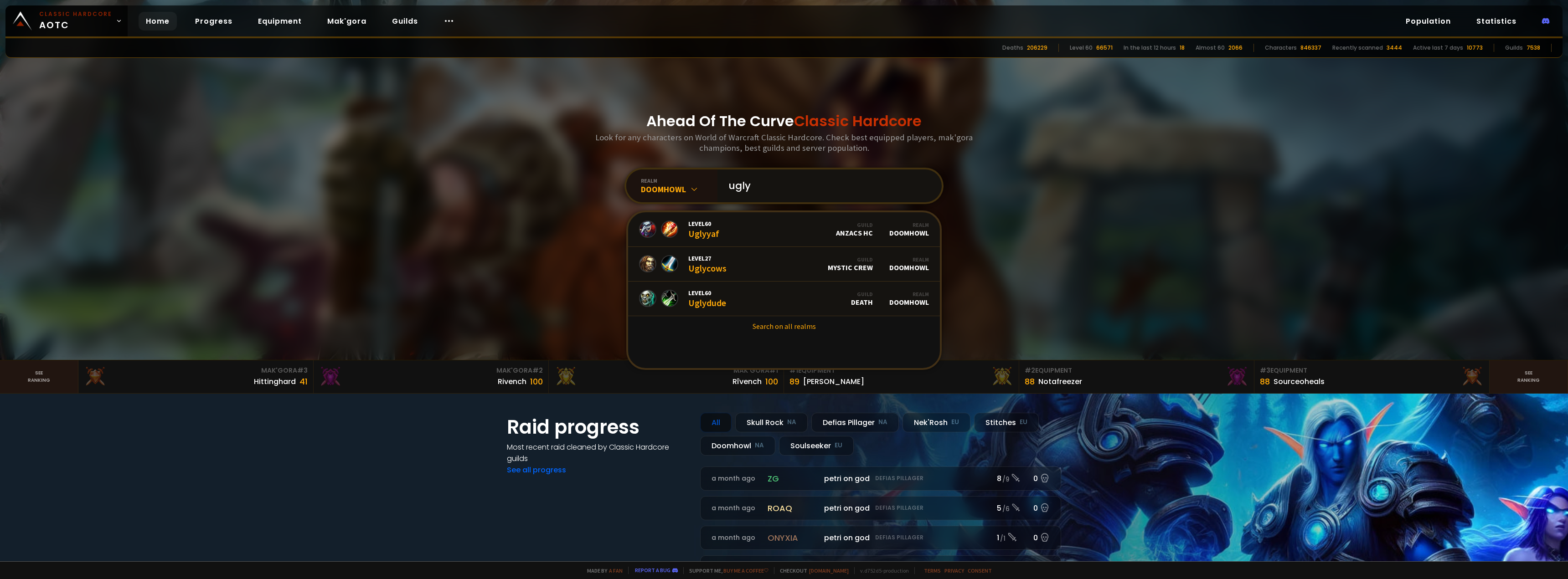
type input "ugly"
drag, startPoint x: 1245, startPoint y: 47, endPoint x: 1253, endPoint y: 48, distance: 8.1
click at [559, 47] on div "2066" at bounding box center [1235, 47] width 14 height 8
click at [559, 21] on link "Statistics" at bounding box center [1497, 21] width 55 height 19
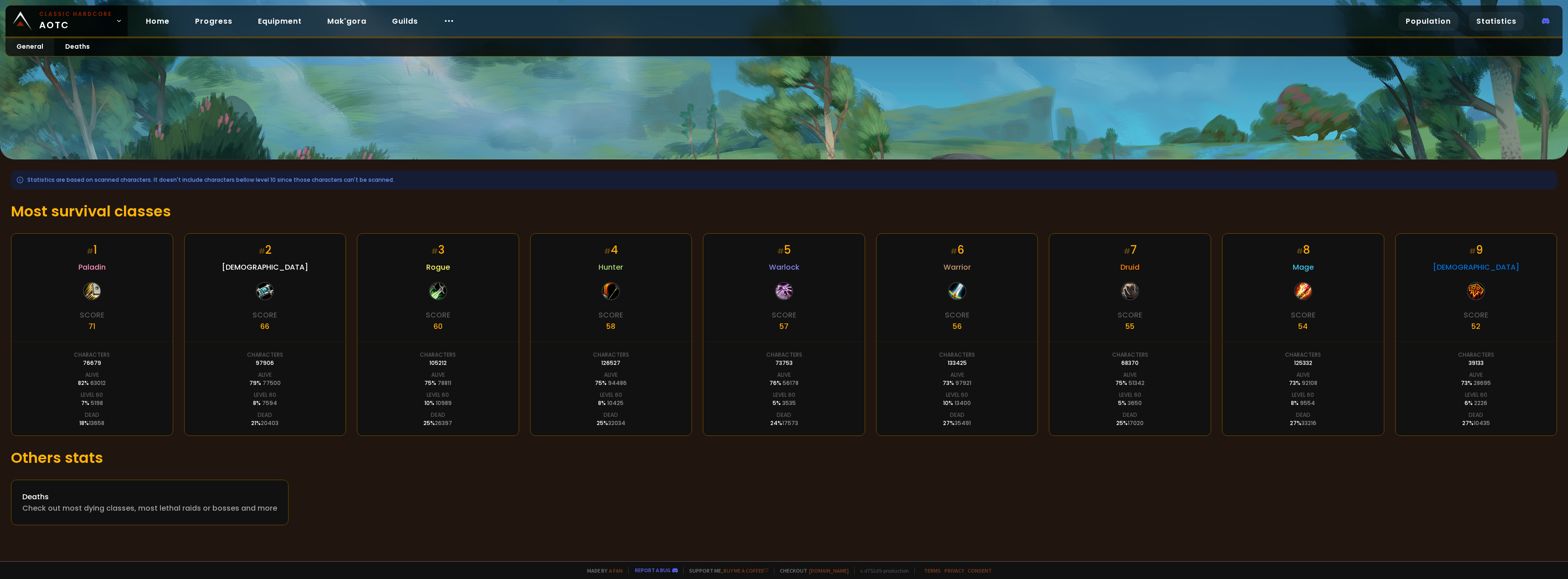
click at [559, 23] on link "Population" at bounding box center [1428, 21] width 60 height 19
